Goal: Transaction & Acquisition: Book appointment/travel/reservation

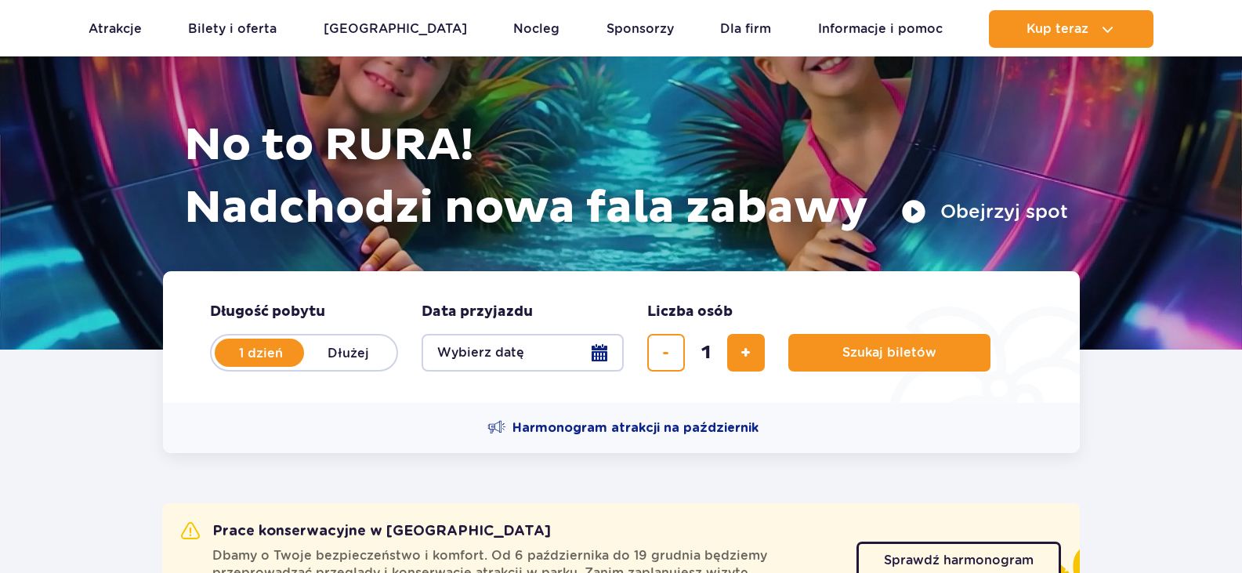
scroll to position [157, 0]
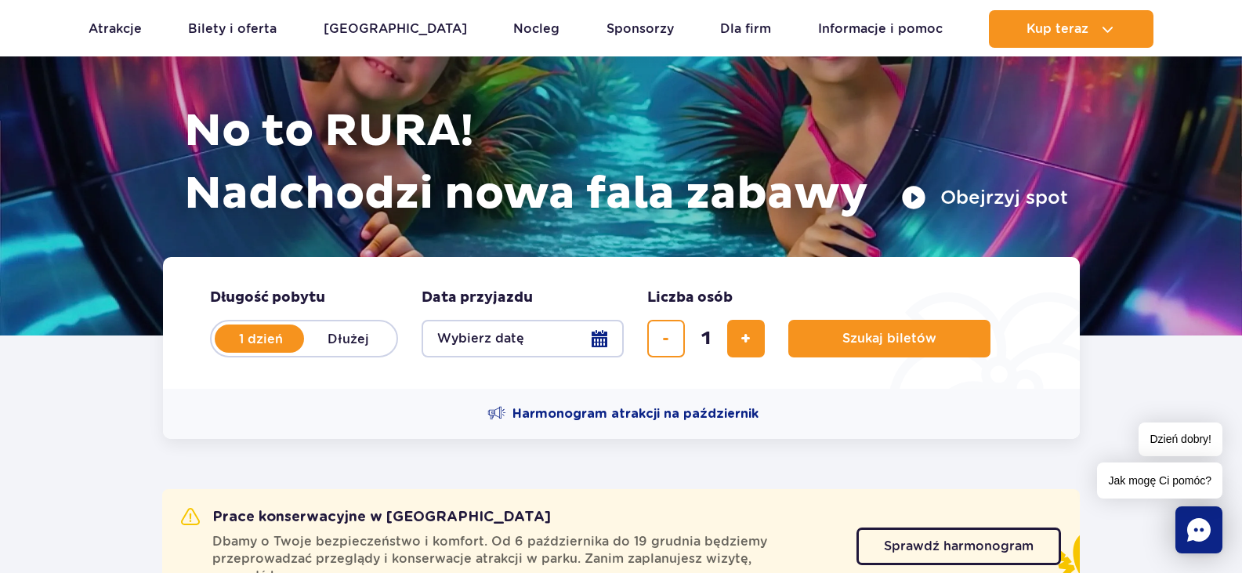
click at [347, 337] on label "Dłużej" at bounding box center [348, 338] width 89 height 33
click at [321, 352] on input "Dłużej" at bounding box center [312, 353] width 17 height 3
radio input "false"
radio input "true"
click at [529, 340] on button "Wybierz datę" at bounding box center [523, 339] width 202 height 38
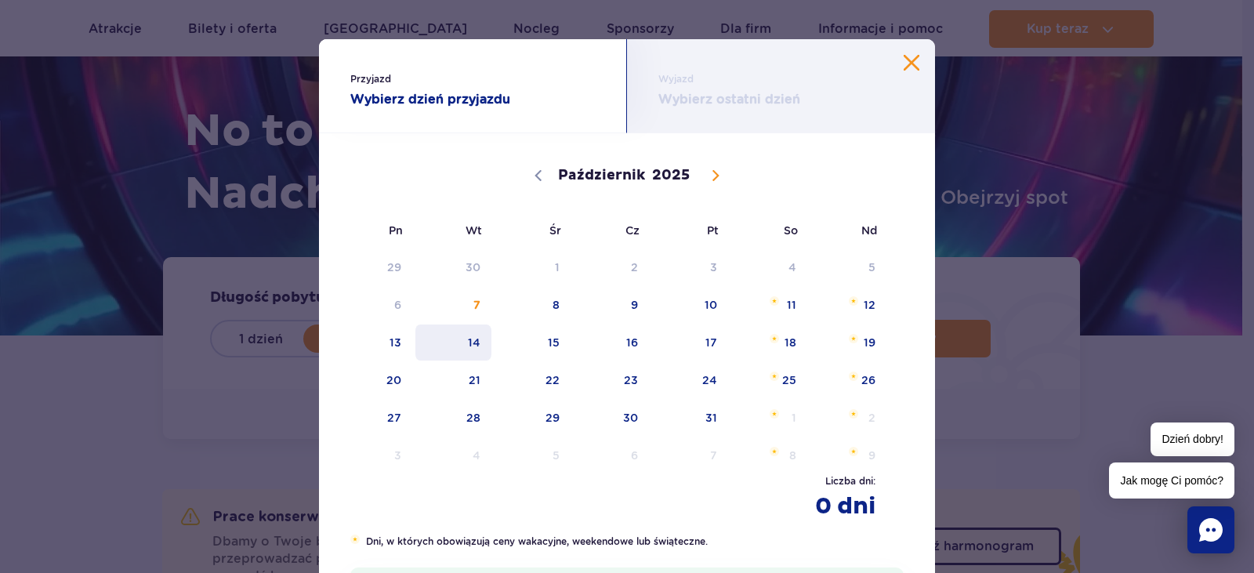
click at [483, 343] on span "14" at bounding box center [453, 343] width 79 height 36
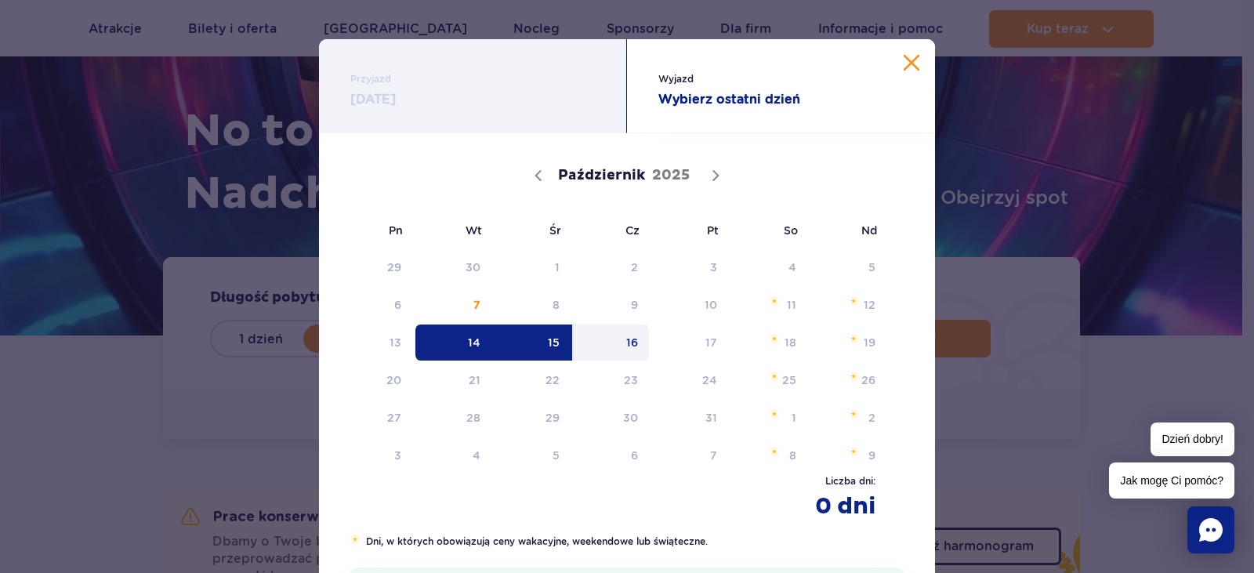
click at [633, 346] on span "16" at bounding box center [611, 343] width 79 height 36
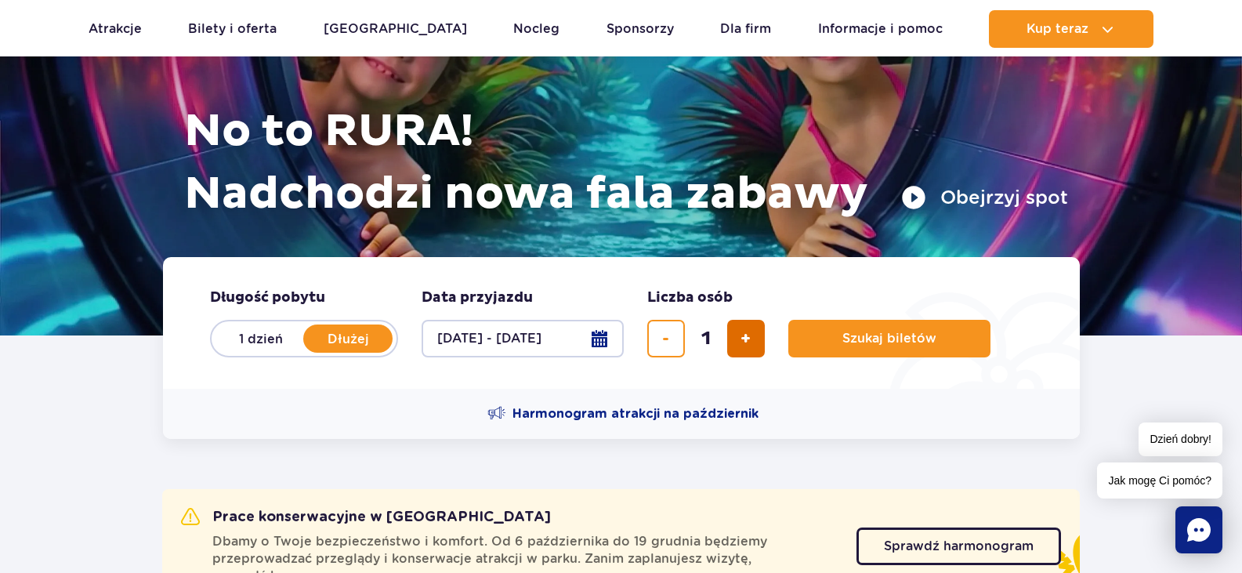
click at [745, 339] on span "dodaj bilet" at bounding box center [746, 339] width 10 height 0
type input "2"
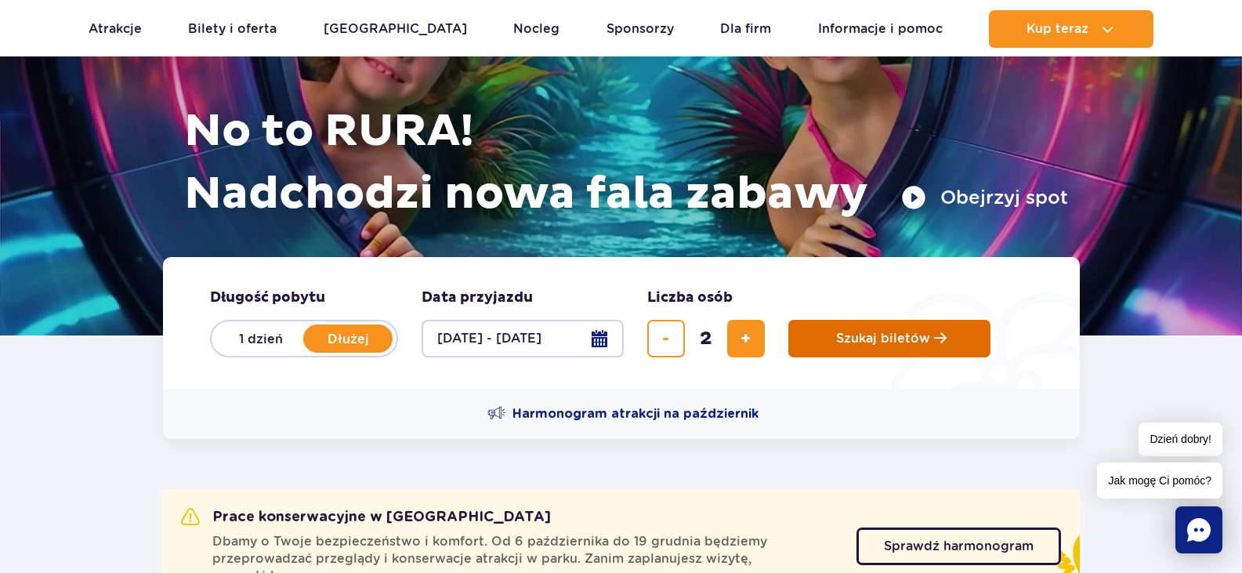
click at [843, 343] on span "Szukaj biletów" at bounding box center [883, 339] width 94 height 14
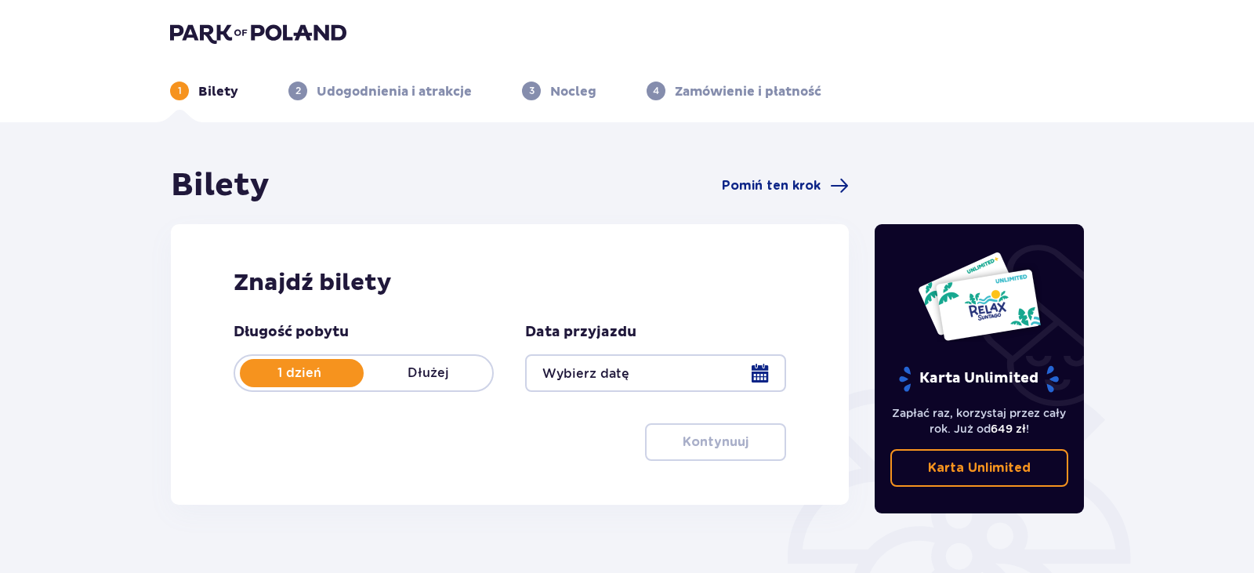
type input "[DATE] - [DATE]"
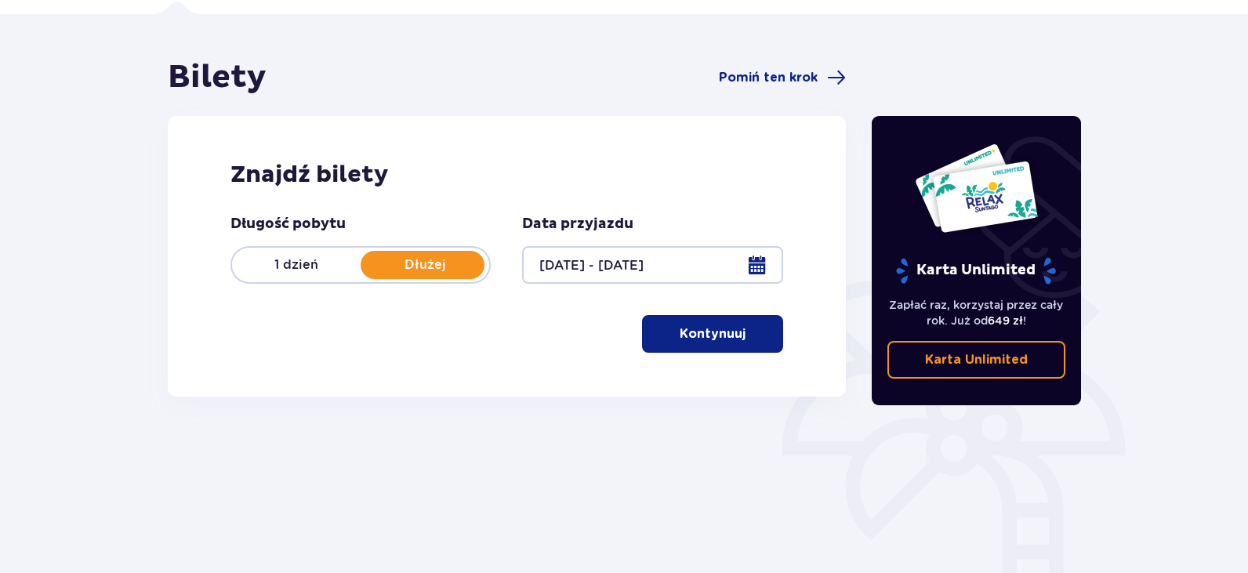
scroll to position [69, 0]
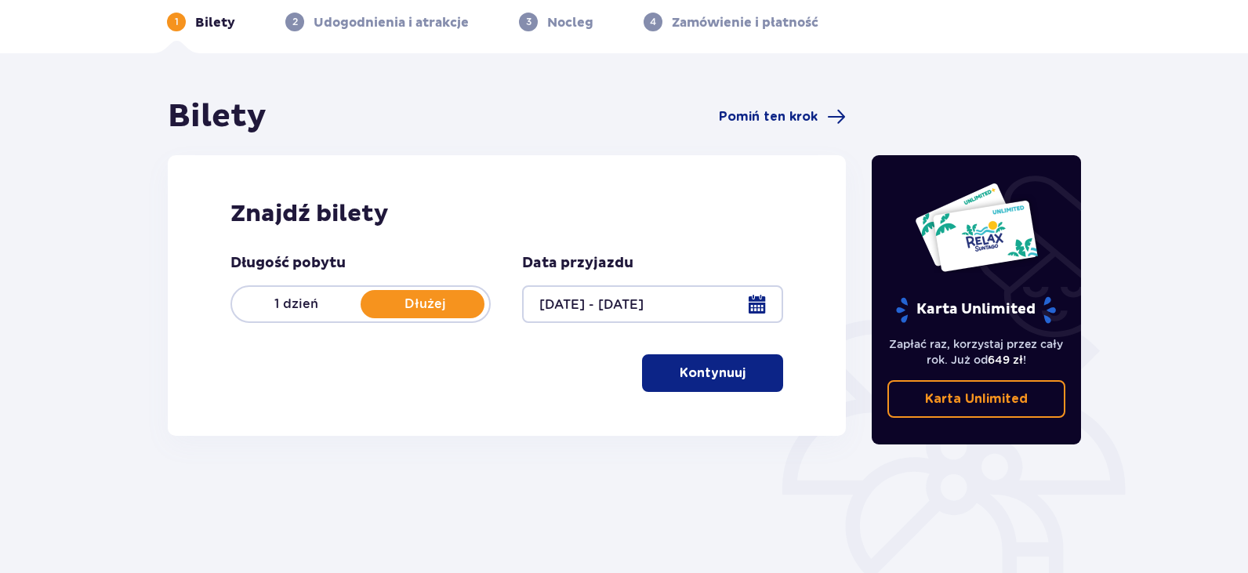
click at [685, 370] on p "Kontynuuj" at bounding box center [713, 372] width 66 height 17
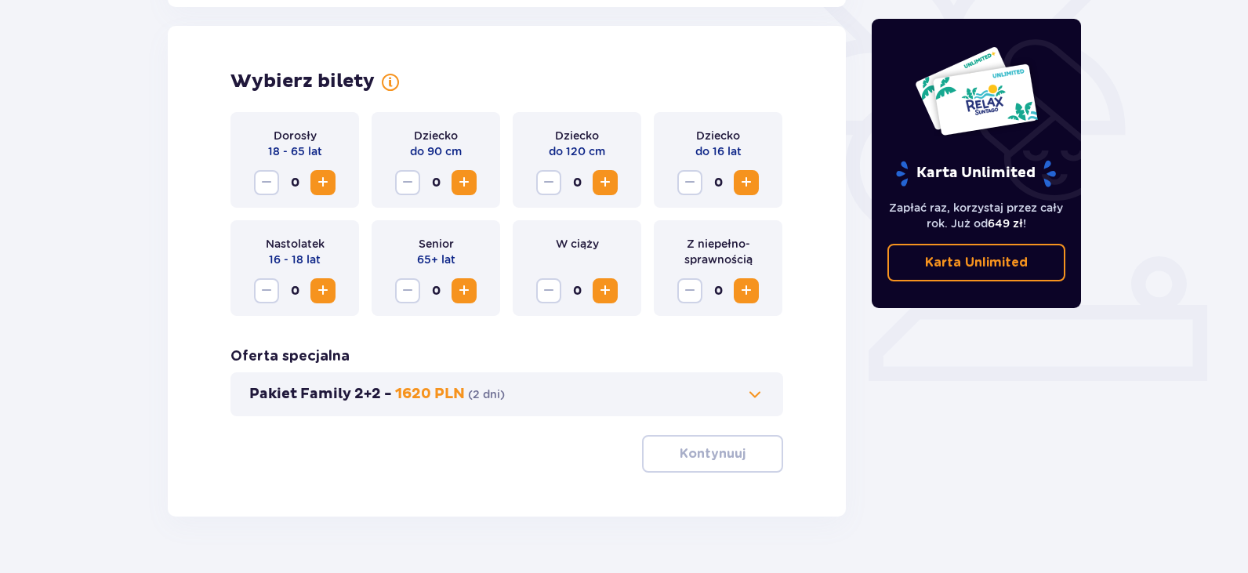
scroll to position [436, 0]
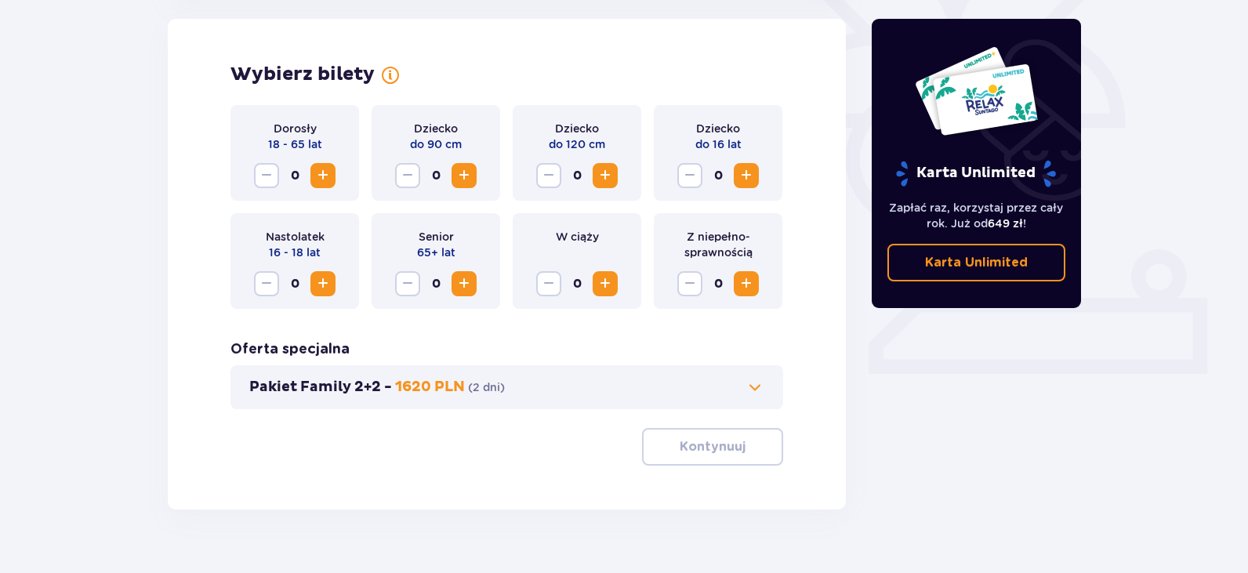
click at [326, 176] on span "Zwiększ" at bounding box center [323, 175] width 19 height 19
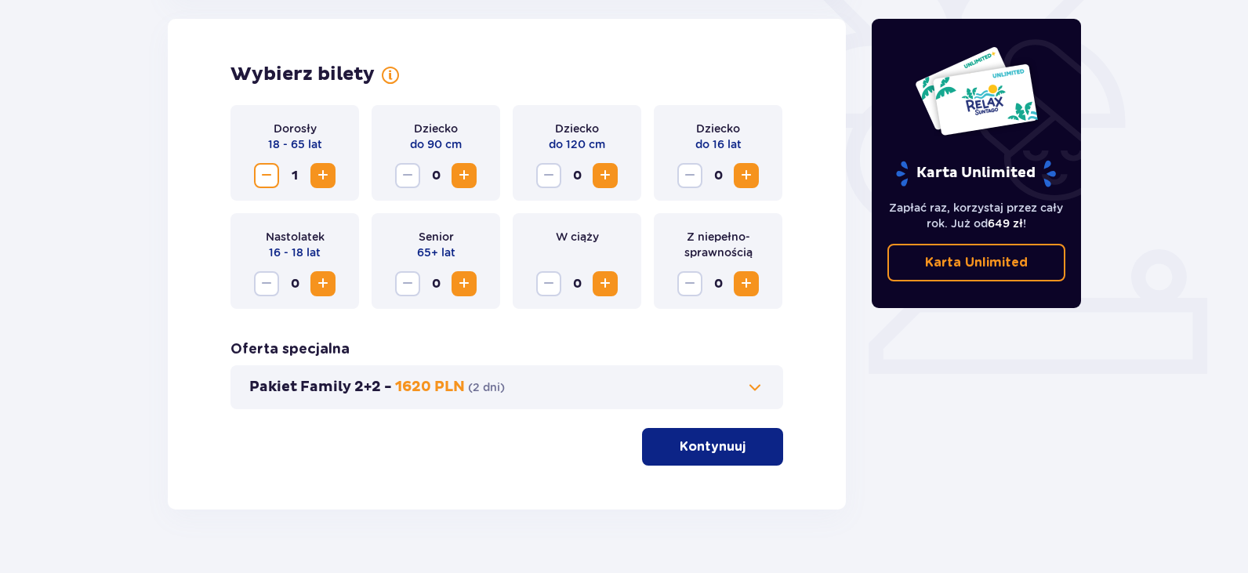
click at [326, 176] on span "Zwiększ" at bounding box center [323, 175] width 19 height 19
click at [720, 457] on button "Kontynuuj" at bounding box center [712, 447] width 141 height 38
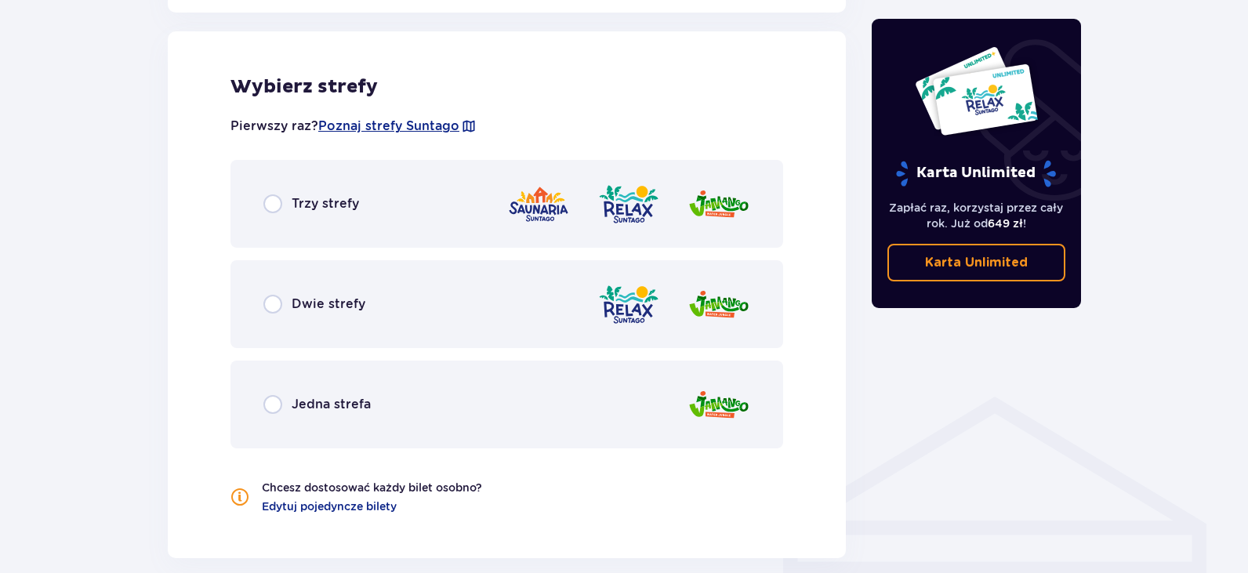
scroll to position [870, 0]
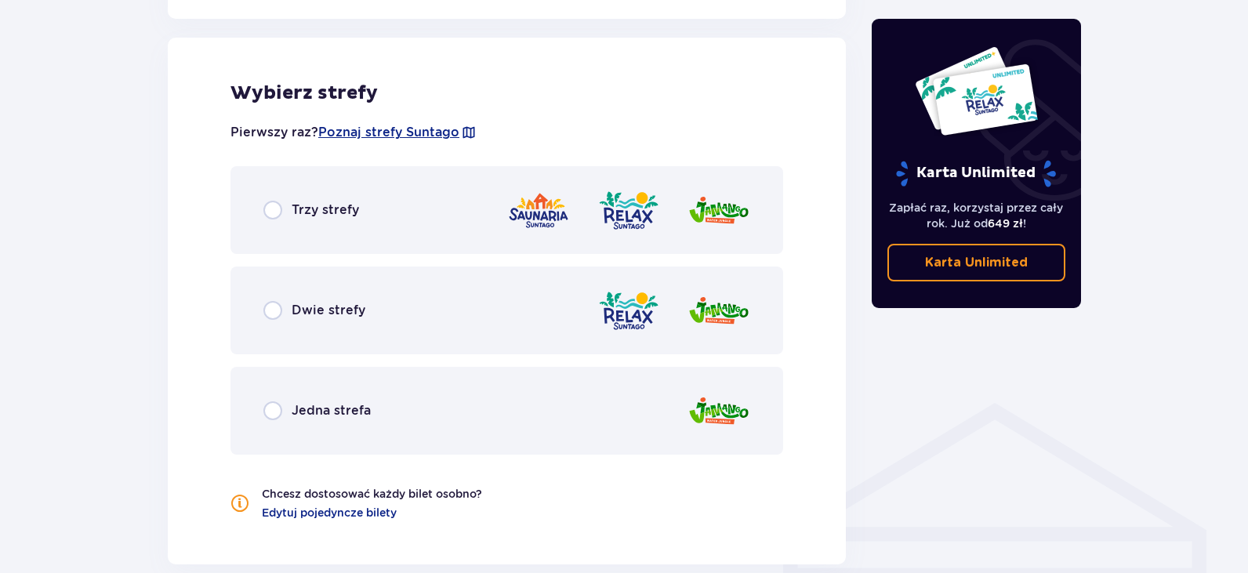
click at [277, 212] on input "radio" at bounding box center [272, 210] width 19 height 19
radio input "true"
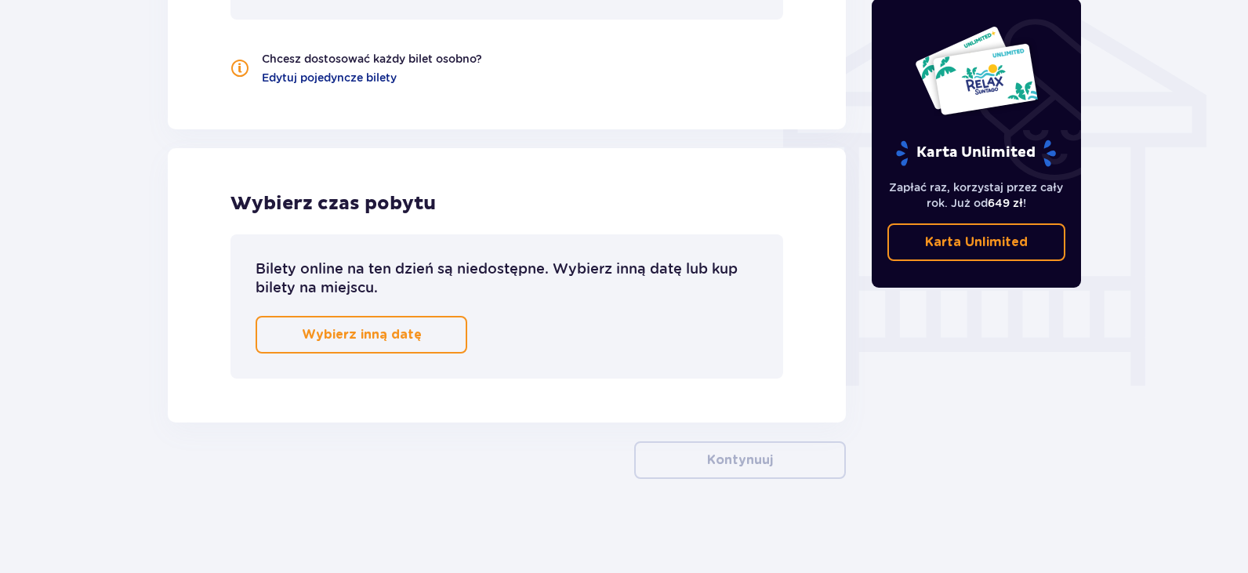
scroll to position [1227, 0]
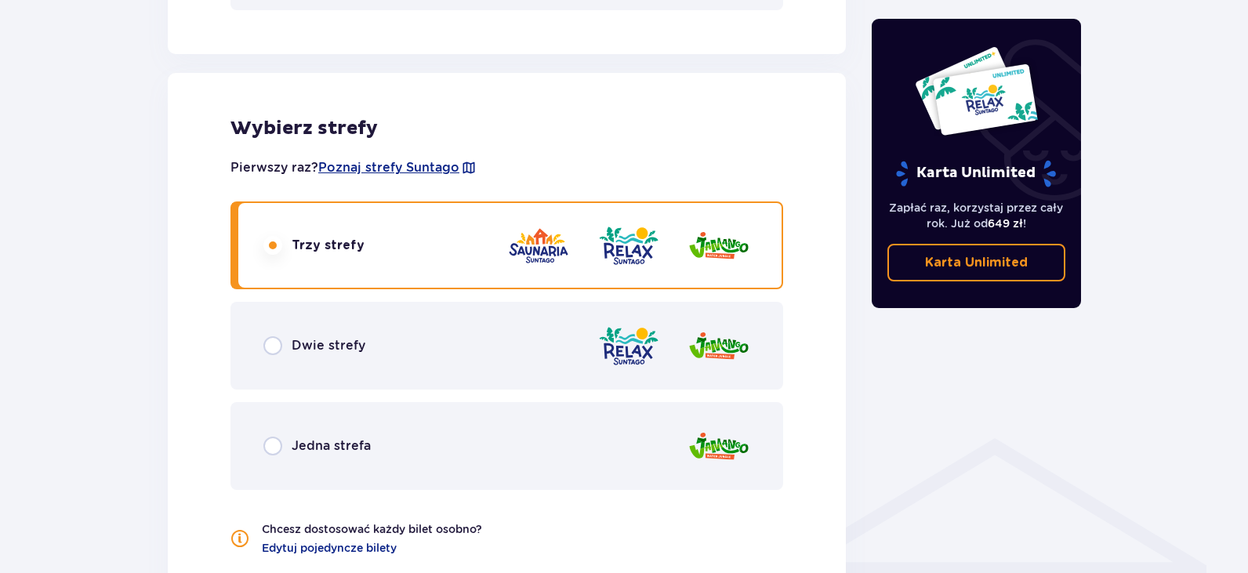
click at [299, 346] on span "Dwie strefy" at bounding box center [329, 345] width 74 height 17
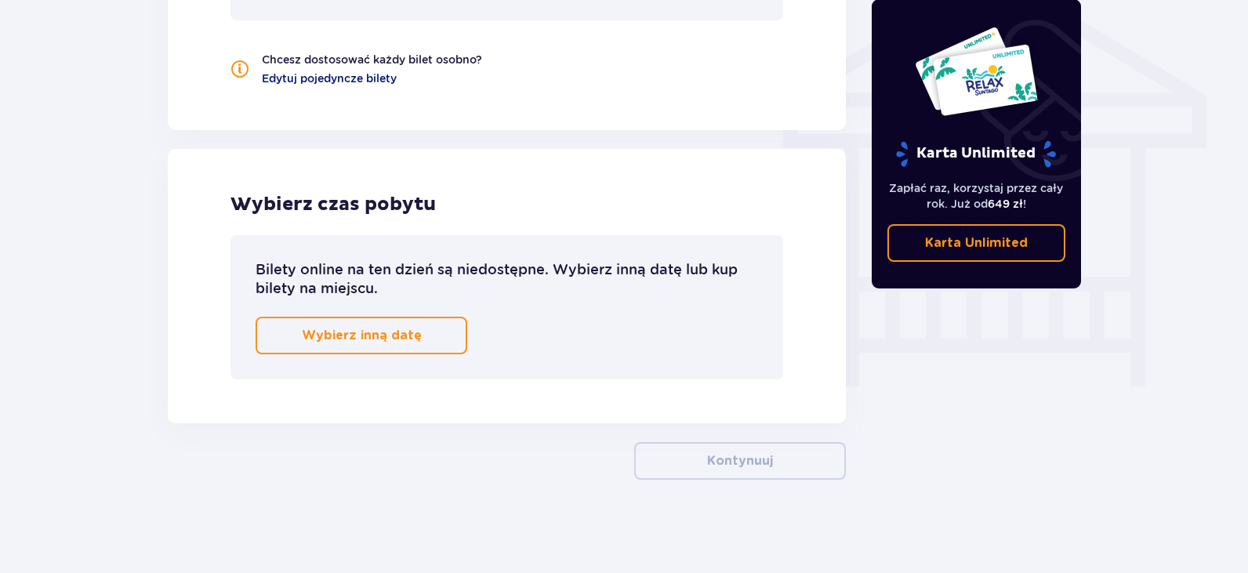
scroll to position [1305, 0]
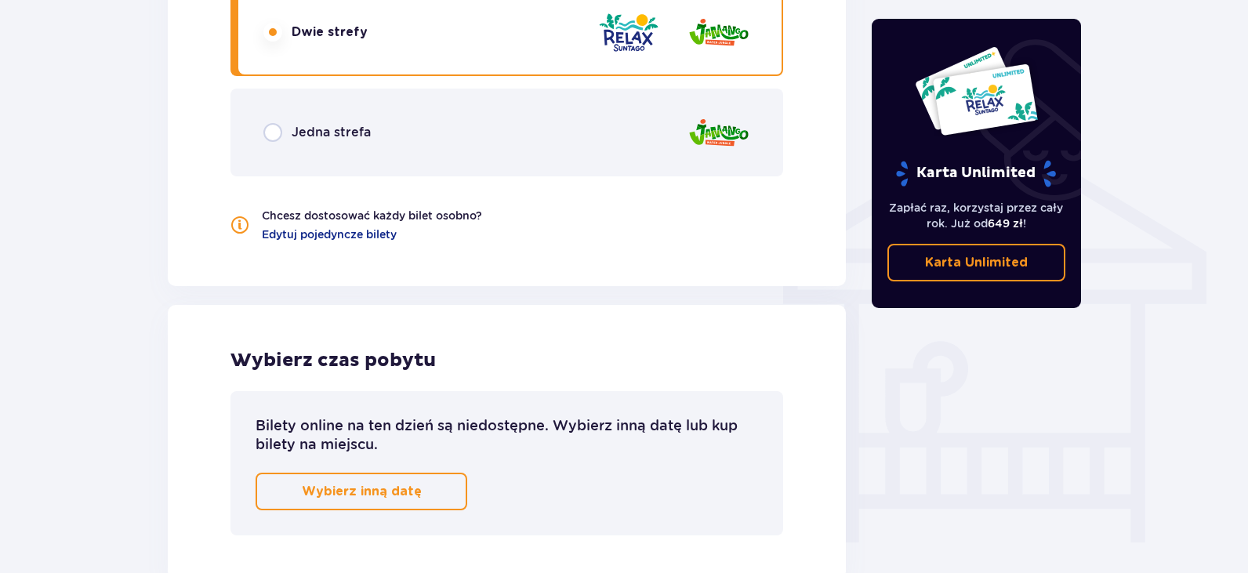
click at [335, 164] on div "Jedna strefa" at bounding box center [506, 133] width 553 height 88
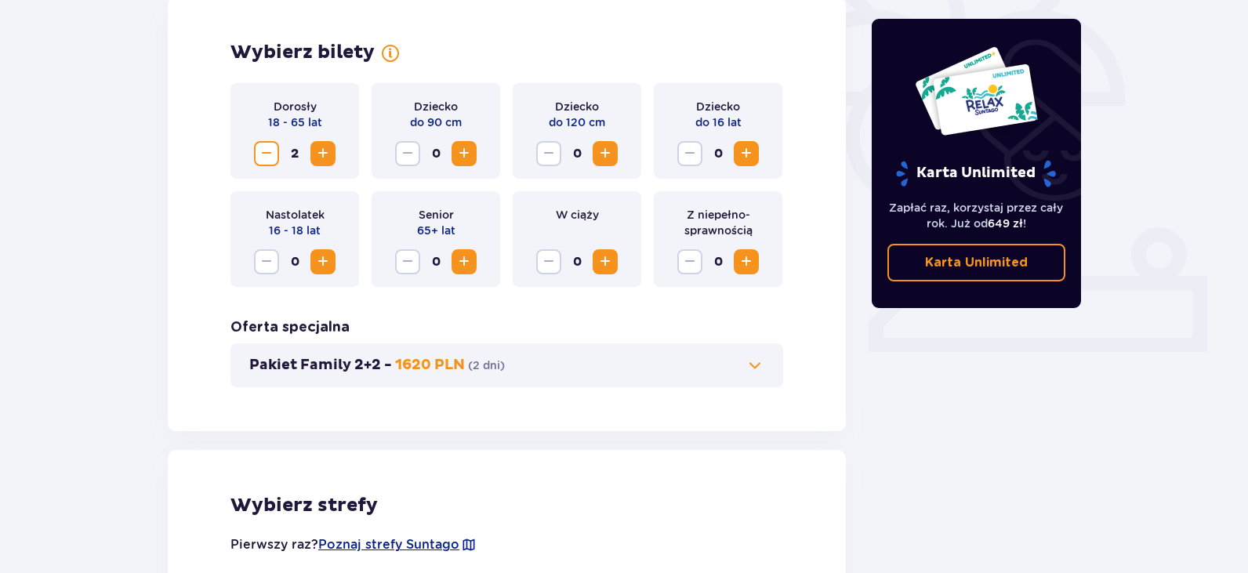
scroll to position [443, 0]
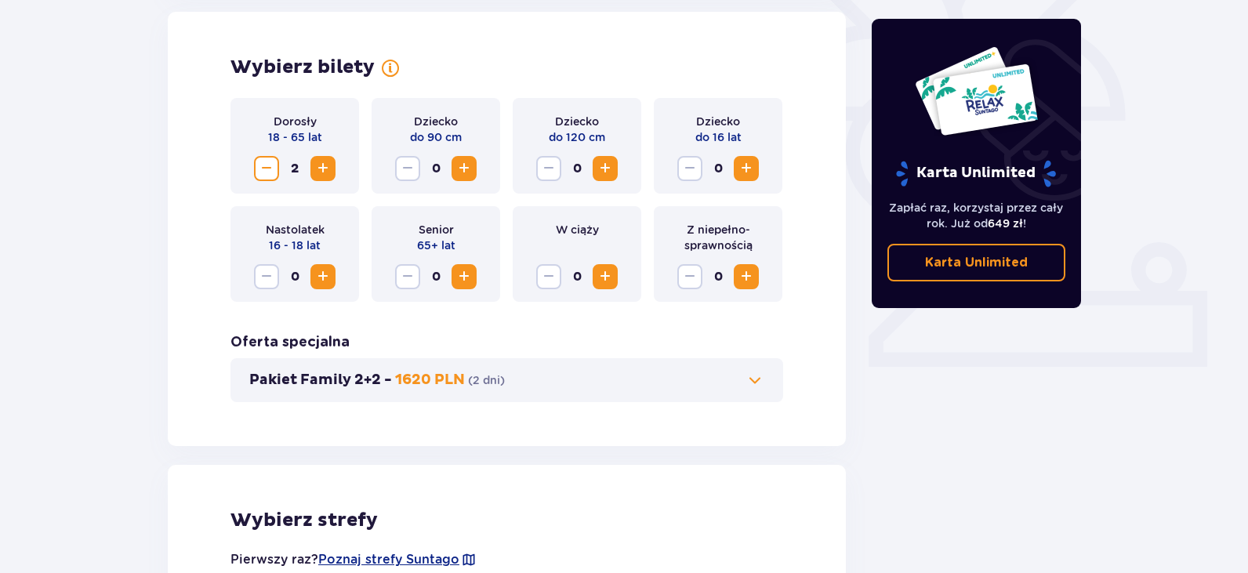
click at [749, 382] on span at bounding box center [754, 380] width 19 height 19
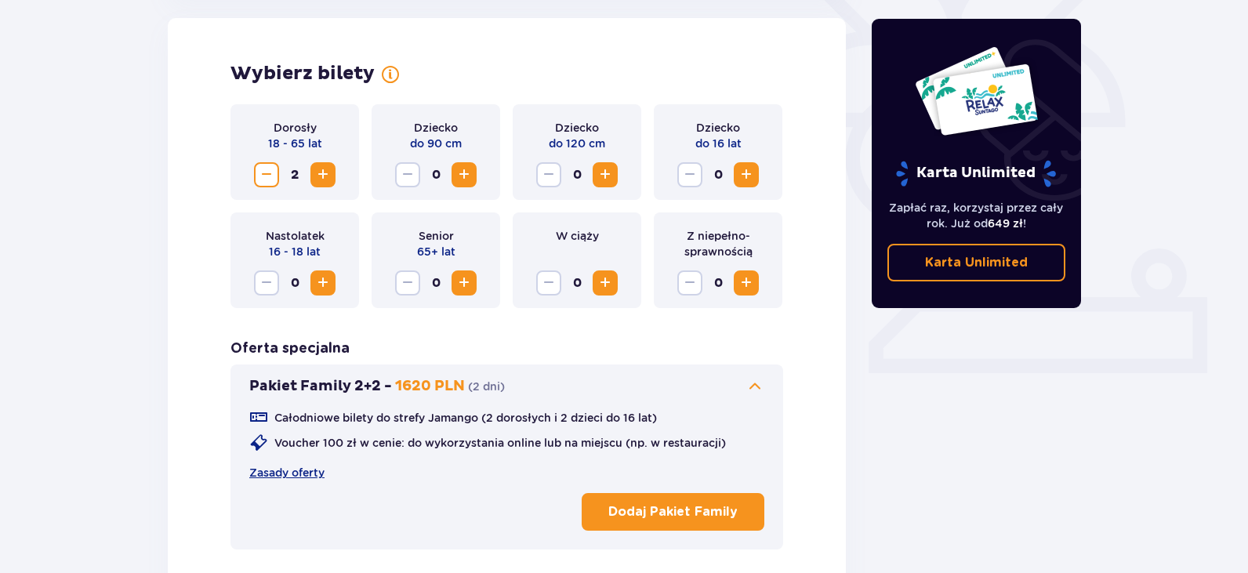
scroll to position [436, 0]
click at [750, 382] on span at bounding box center [754, 387] width 19 height 19
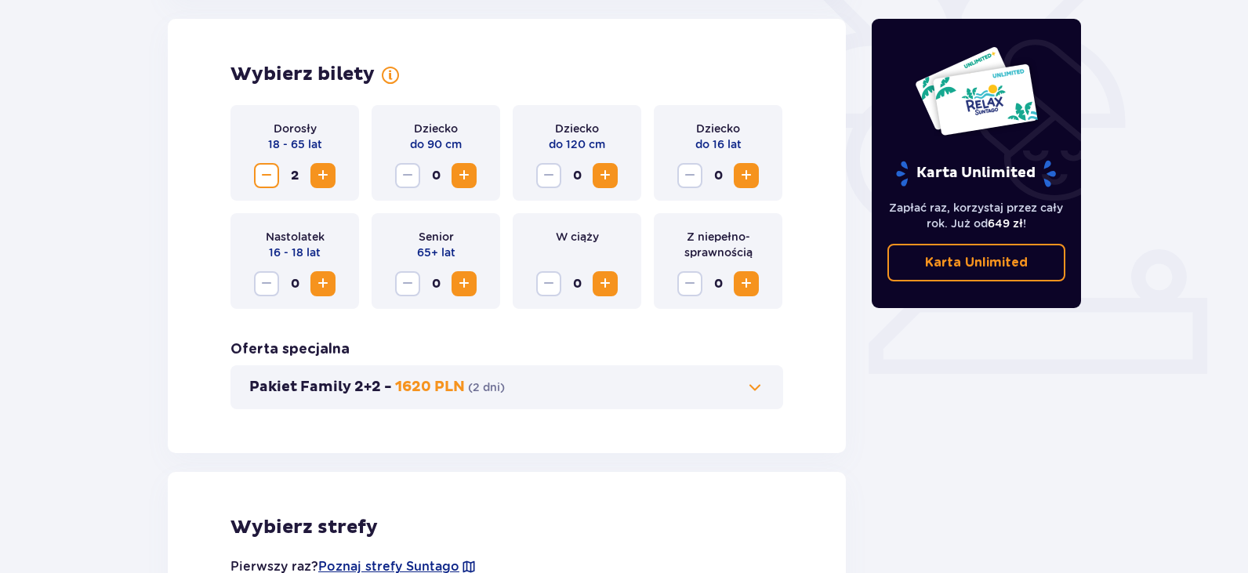
click at [264, 173] on span "Zmniejsz" at bounding box center [266, 175] width 19 height 19
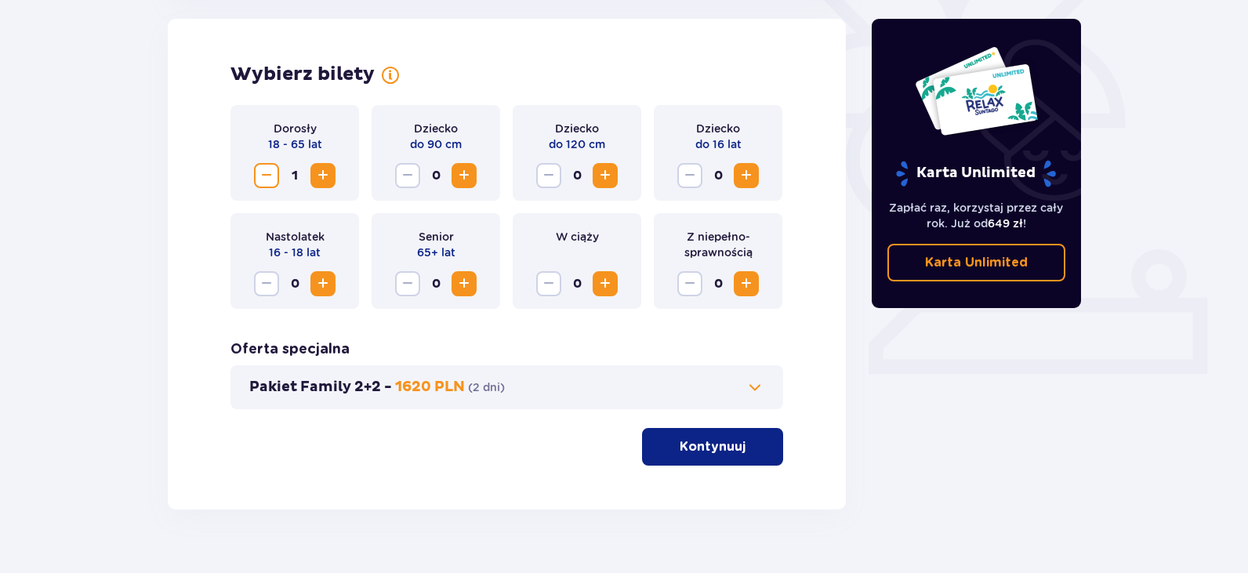
click at [608, 286] on span "Zwiększ" at bounding box center [605, 283] width 19 height 19
click at [689, 440] on p "Kontynuuj" at bounding box center [713, 446] width 66 height 17
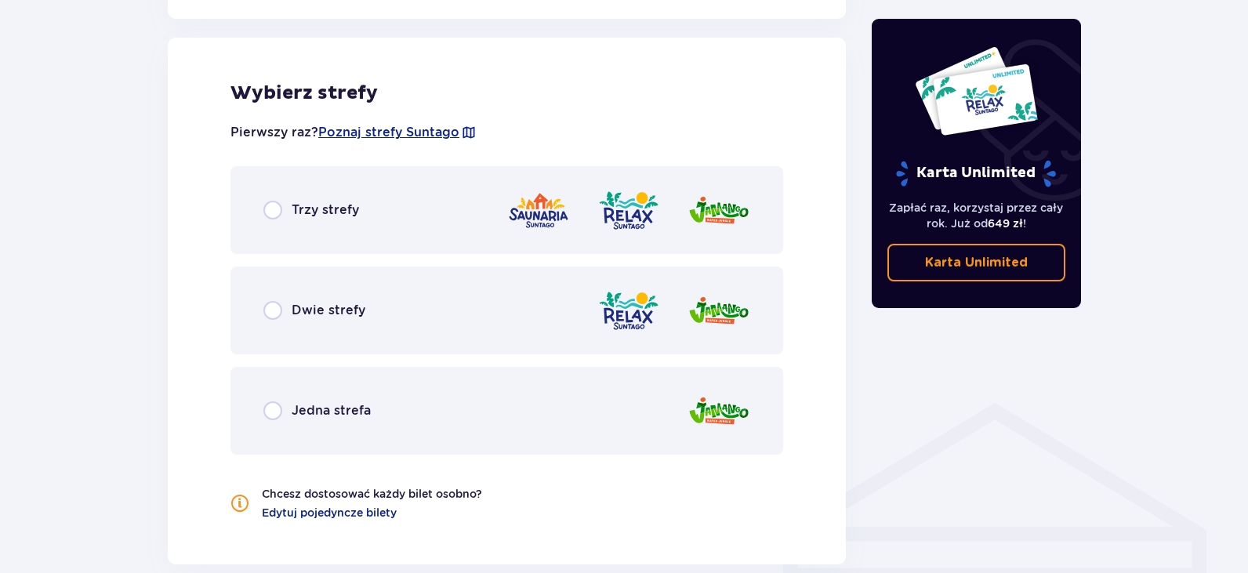
click at [473, 244] on div "Trzy strefy" at bounding box center [506, 210] width 553 height 88
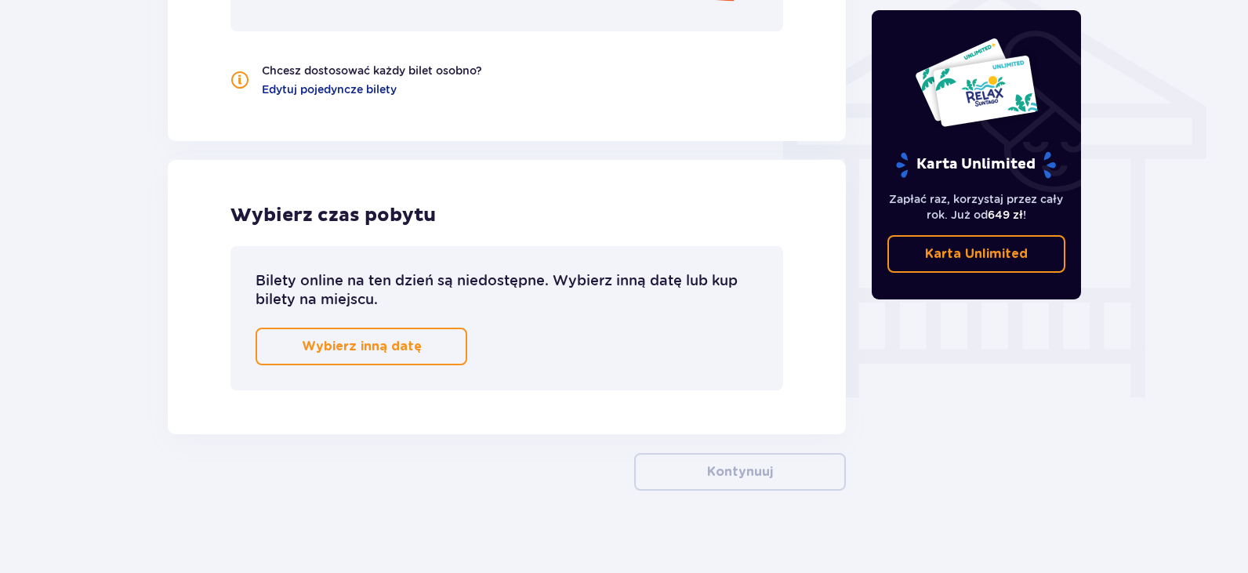
scroll to position [1305, 0]
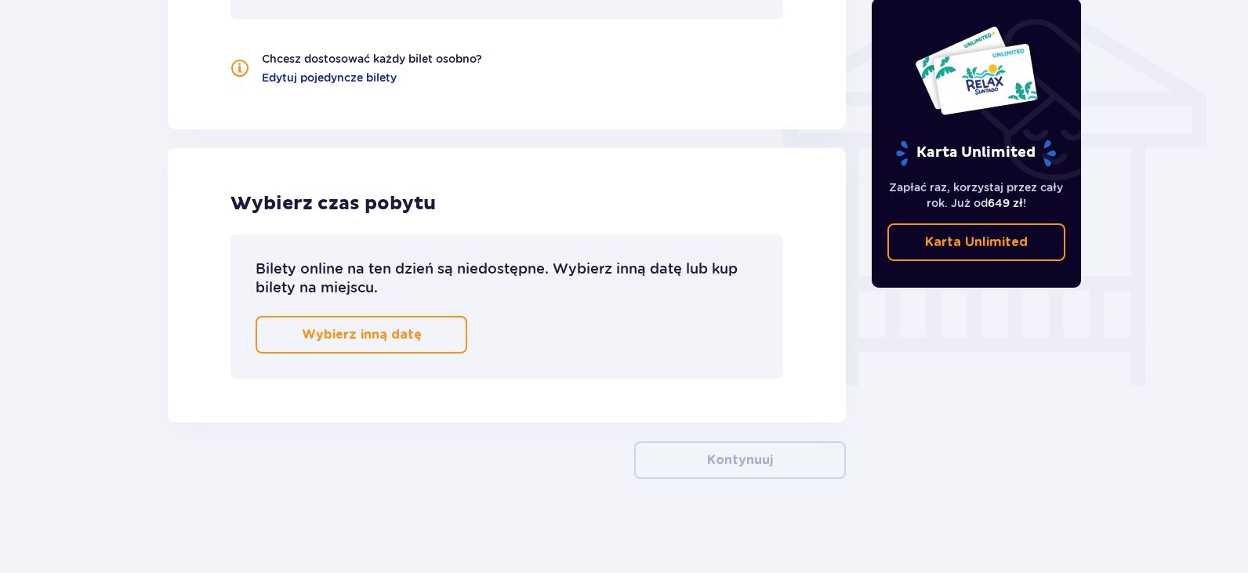
click at [462, 339] on button "Wybierz inną datę" at bounding box center [362, 335] width 212 height 38
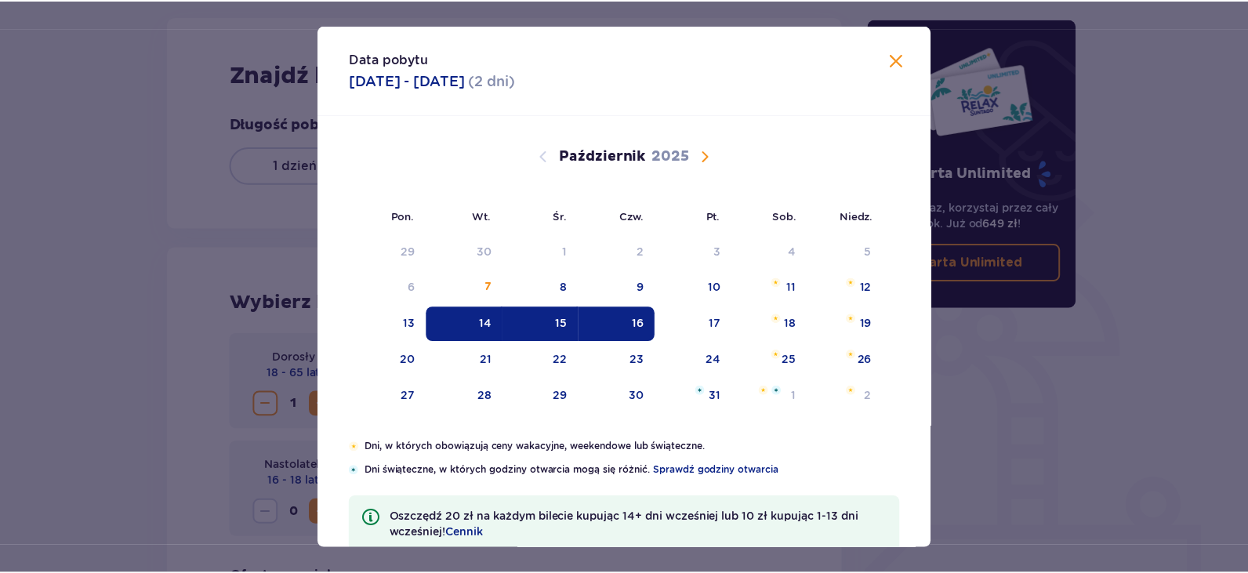
scroll to position [205, 0]
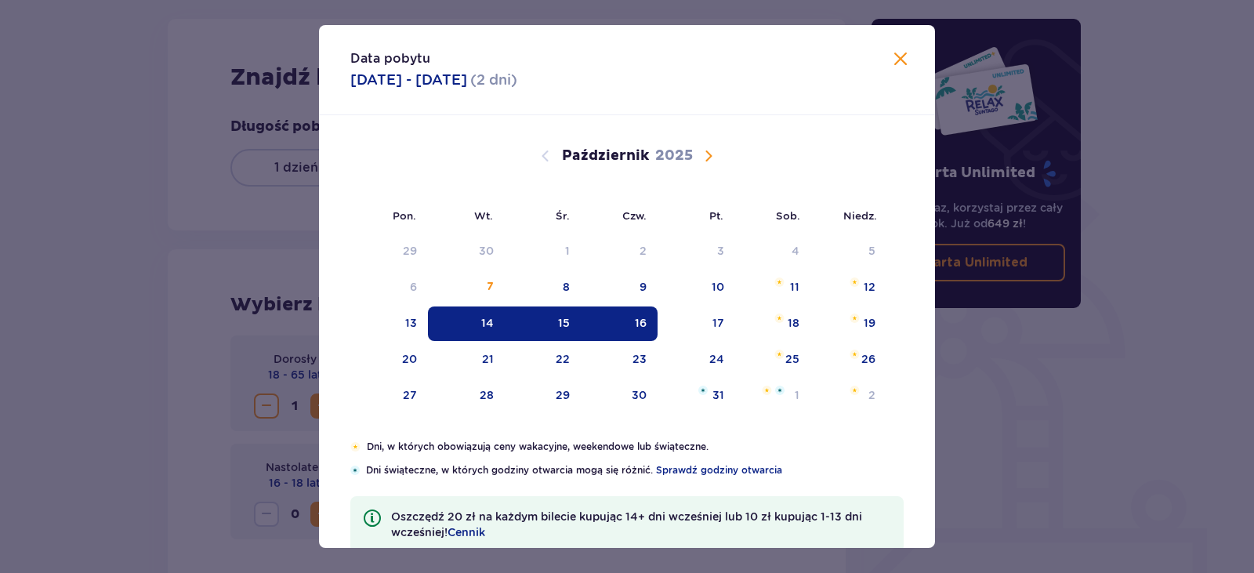
click at [897, 56] on span "Zamknij" at bounding box center [900, 59] width 19 height 19
